Goal: Information Seeking & Learning: Learn about a topic

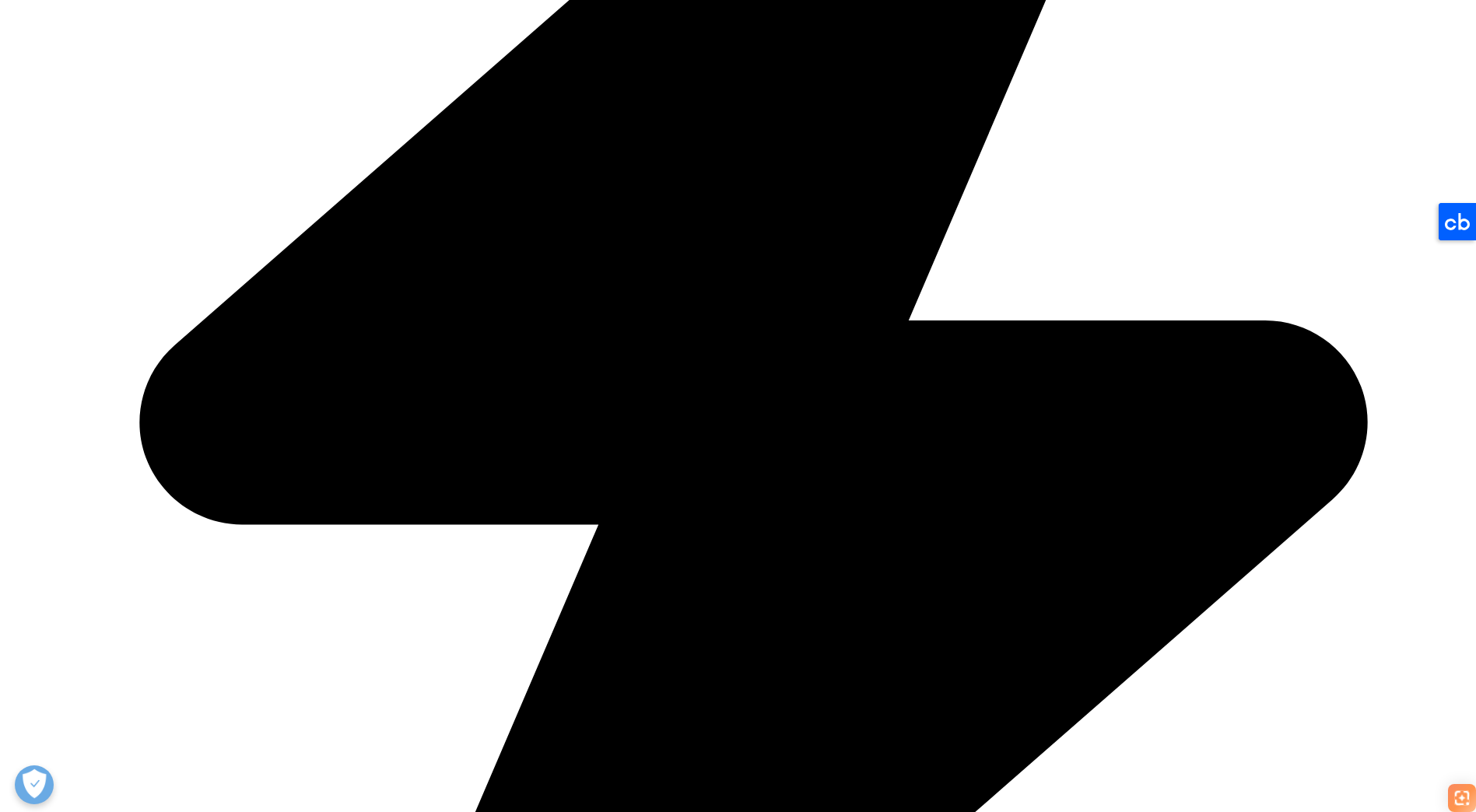
scroll to position [2411, 0]
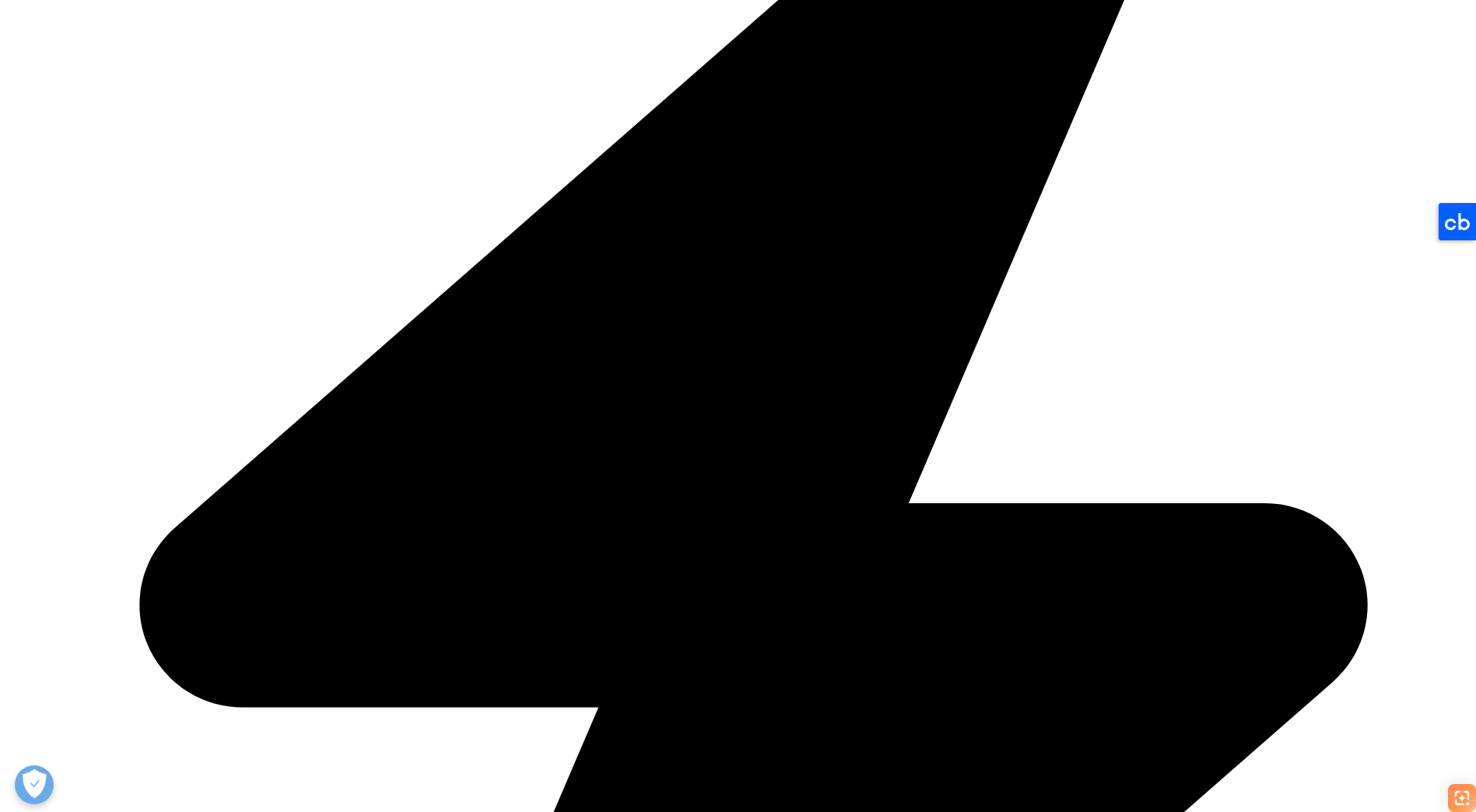
drag, startPoint x: 464, startPoint y: 383, endPoint x: 602, endPoint y: 380, distance: 138.0
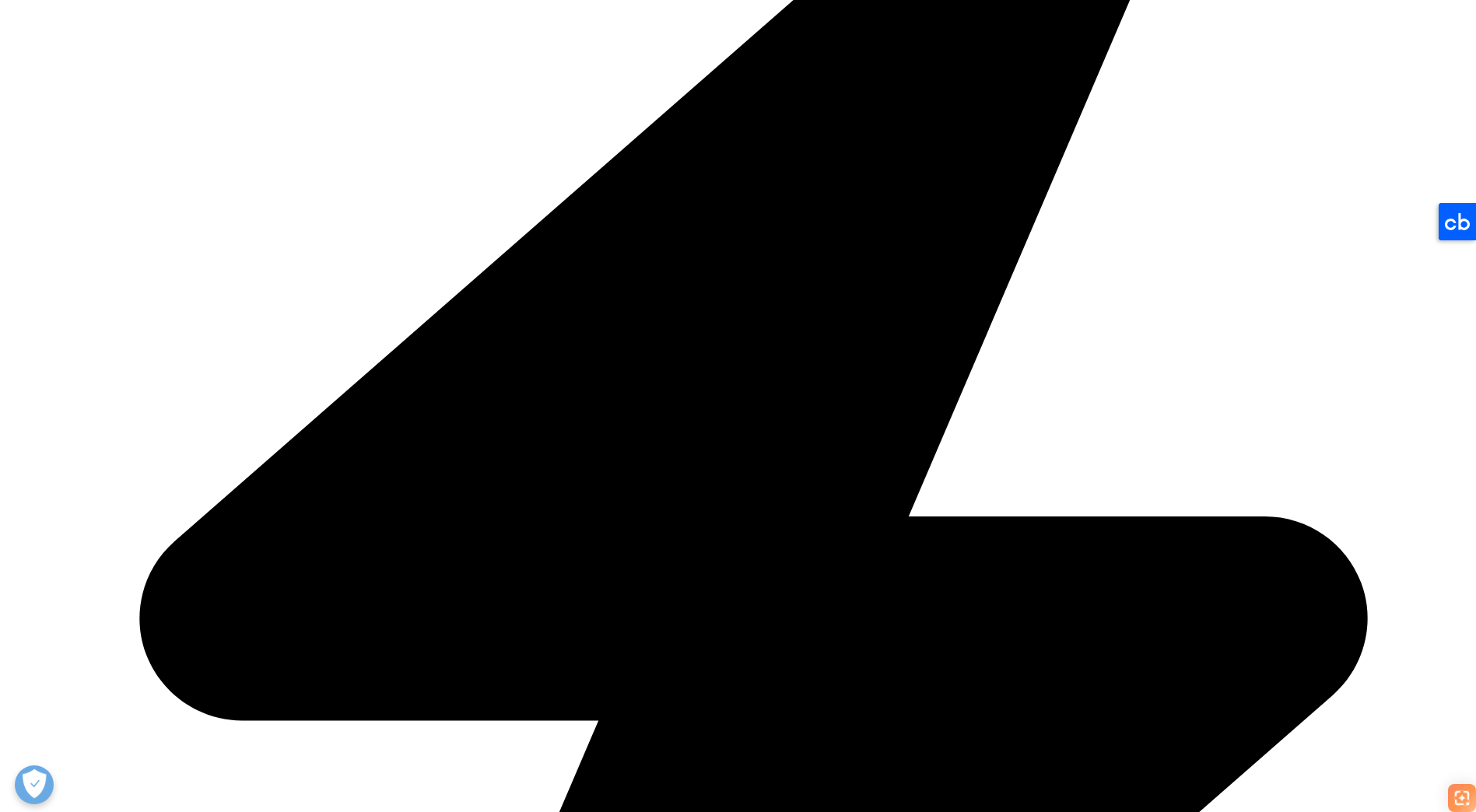
drag, startPoint x: 602, startPoint y: 380, endPoint x: 644, endPoint y: 422, distance: 59.4
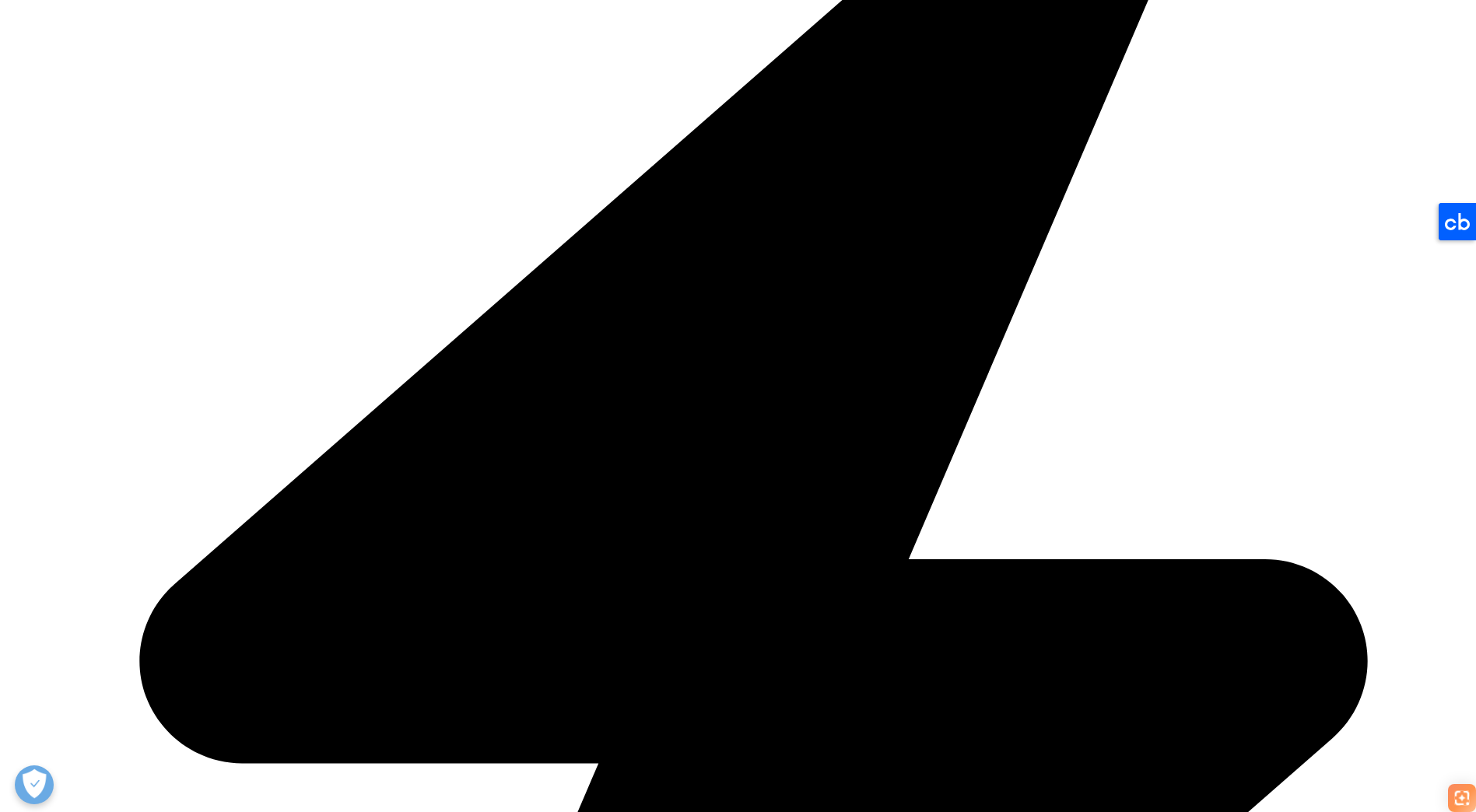
scroll to position [389, 0]
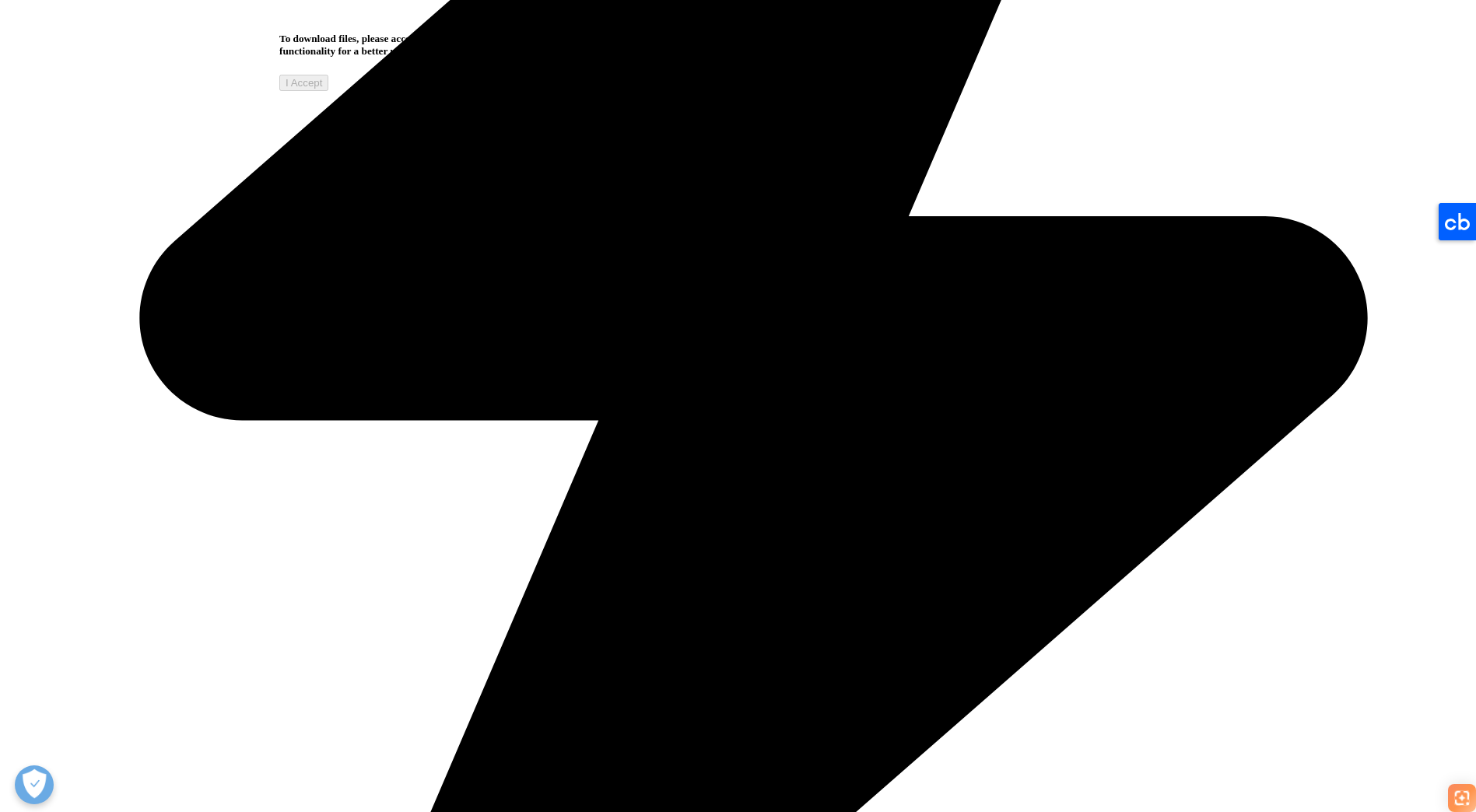
scroll to position [1244, 0]
